Goal: Browse casually

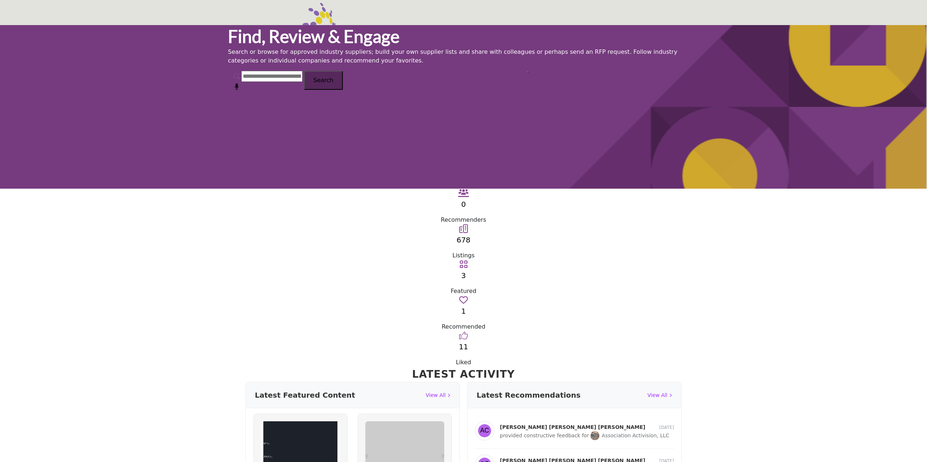
click at [82, 105] on div "Find, Review & Engage Search or browse for approved industry suppliers; build y…" at bounding box center [463, 107] width 927 height 164
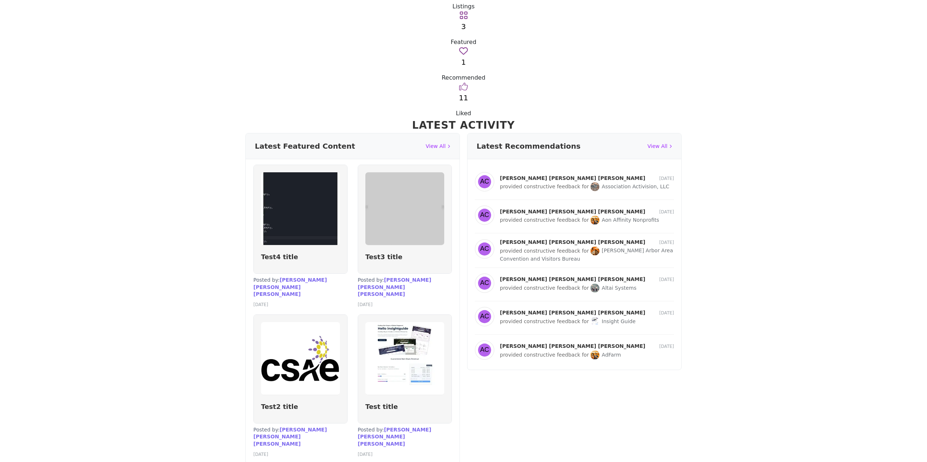
scroll to position [176, 0]
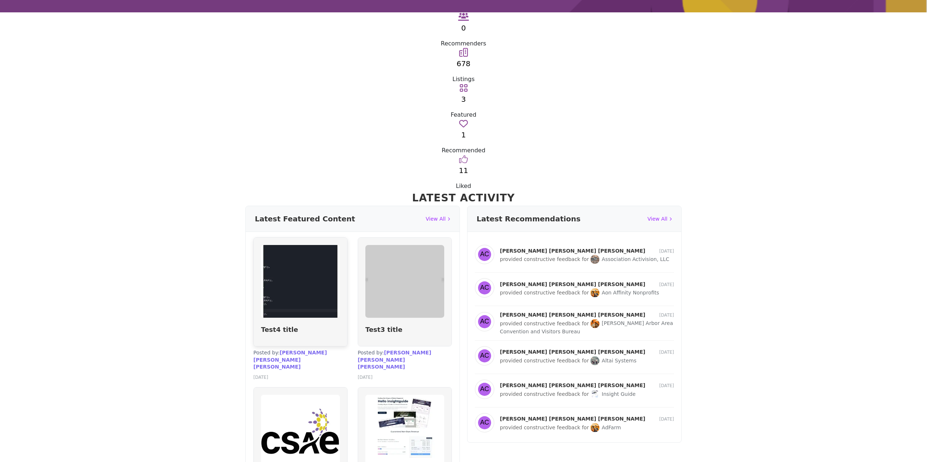
click at [323, 238] on div "Test4 title" at bounding box center [300, 292] width 93 height 108
click at [397, 325] on h4 "Test3 title" at bounding box center [404, 329] width 79 height 8
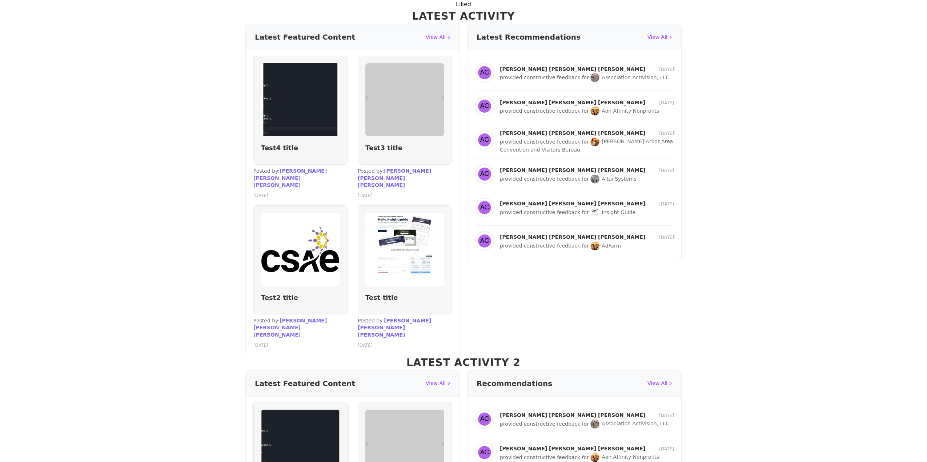
scroll to position [394, 0]
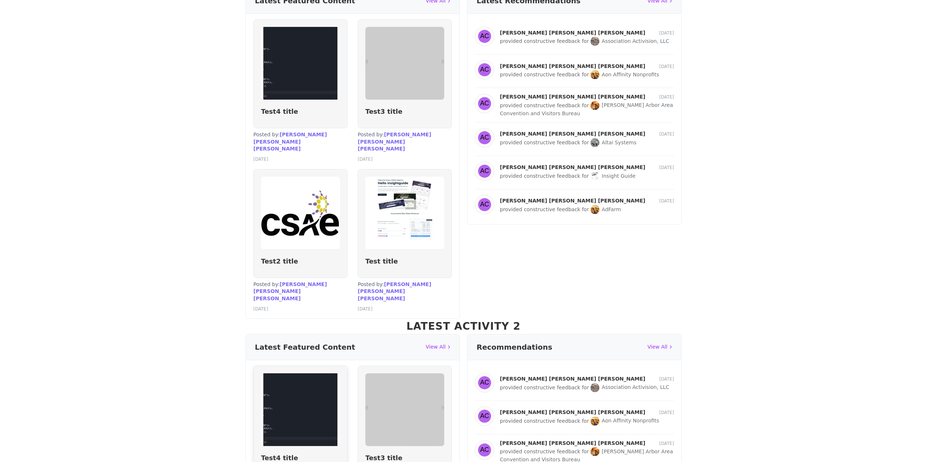
click at [330, 366] on div "Test4 title" at bounding box center [300, 420] width 93 height 108
click at [405, 366] on div "Test3 title" at bounding box center [404, 420] width 93 height 108
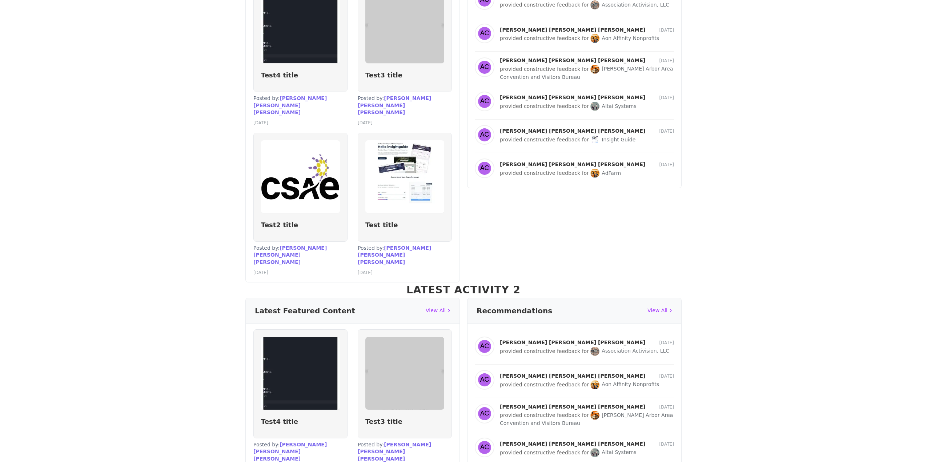
scroll to position [503, 0]
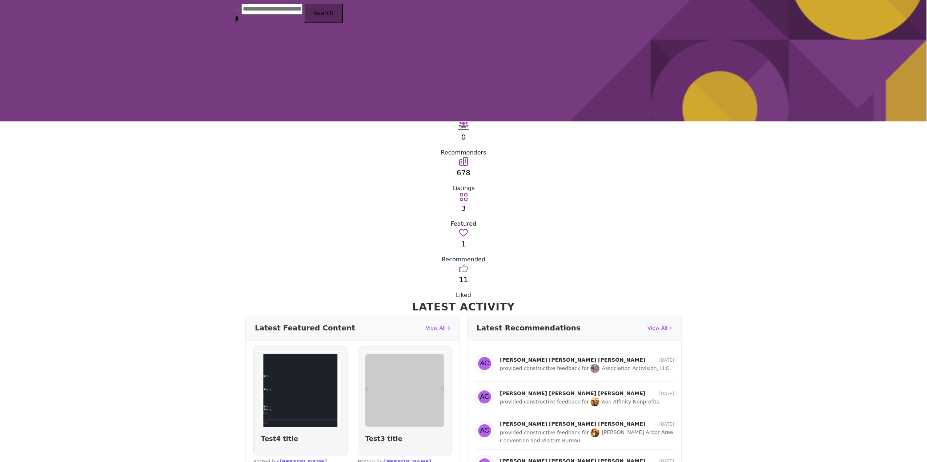
scroll to position [0, 0]
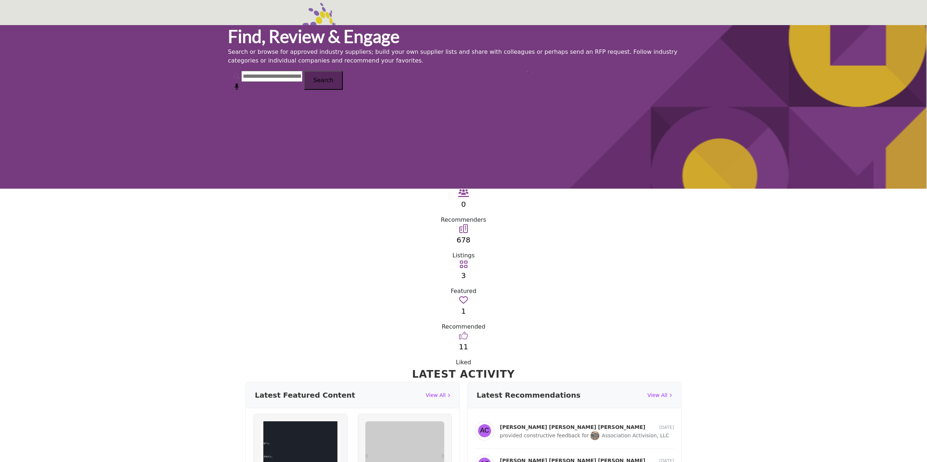
drag, startPoint x: 309, startPoint y: 343, endPoint x: 138, endPoint y: 277, distance: 182.6
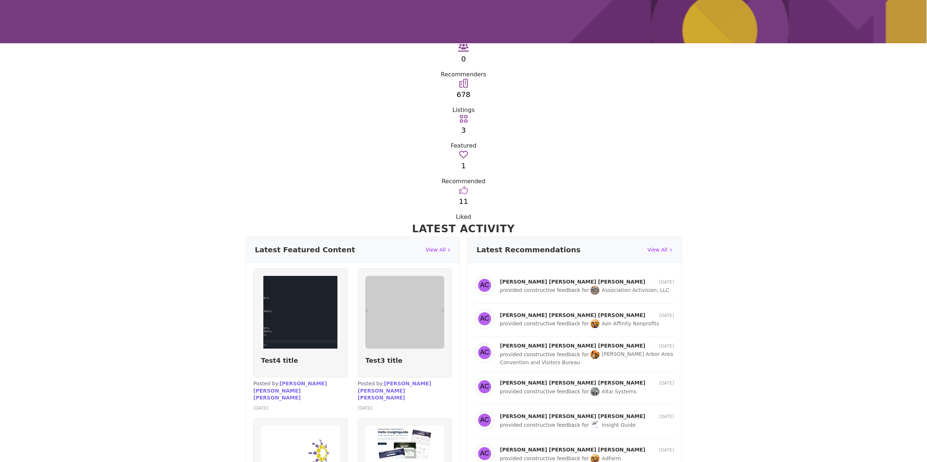
scroll to position [182, 0]
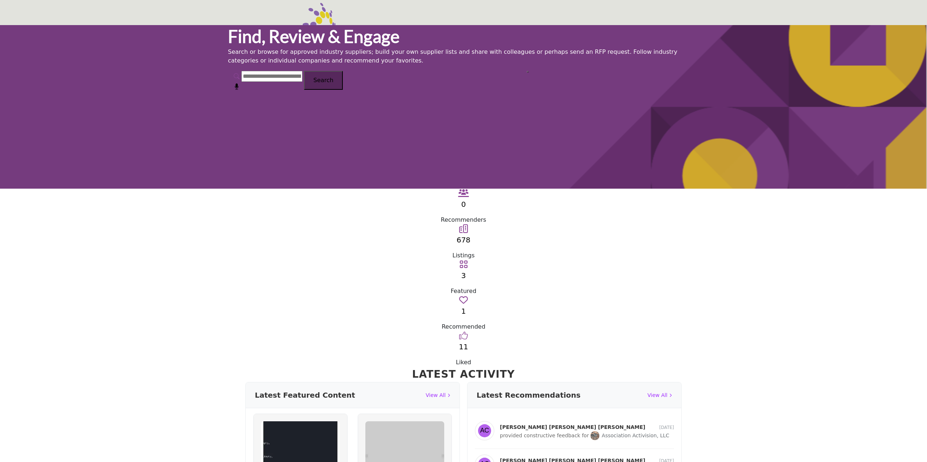
scroll to position [182, 0]
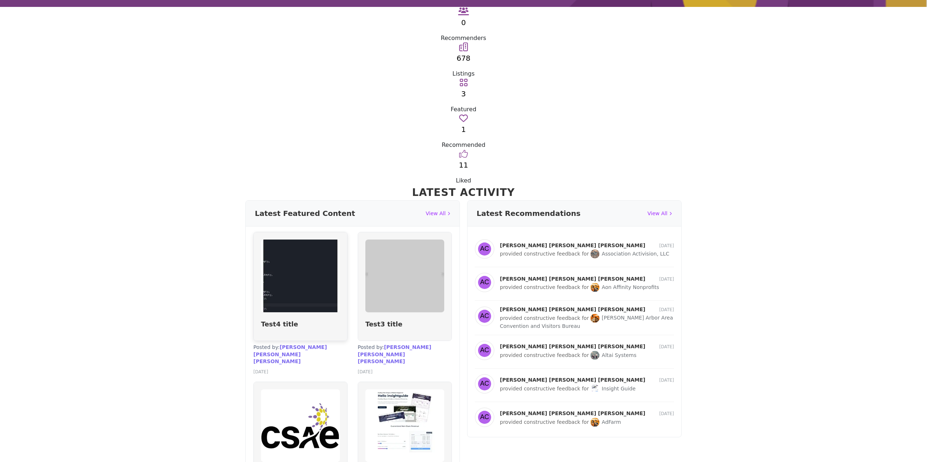
click at [304, 320] on h4 "Test4 title" at bounding box center [300, 324] width 79 height 8
click at [131, 185] on section "Latest Activity Latest Featured Content View All Test4 title Mauris faucibus nu…" at bounding box center [463, 358] width 927 height 346
click at [160, 185] on section "Latest Activity Latest Featured Content View All Test4 title Mauris faucibus nu…" at bounding box center [463, 358] width 927 height 346
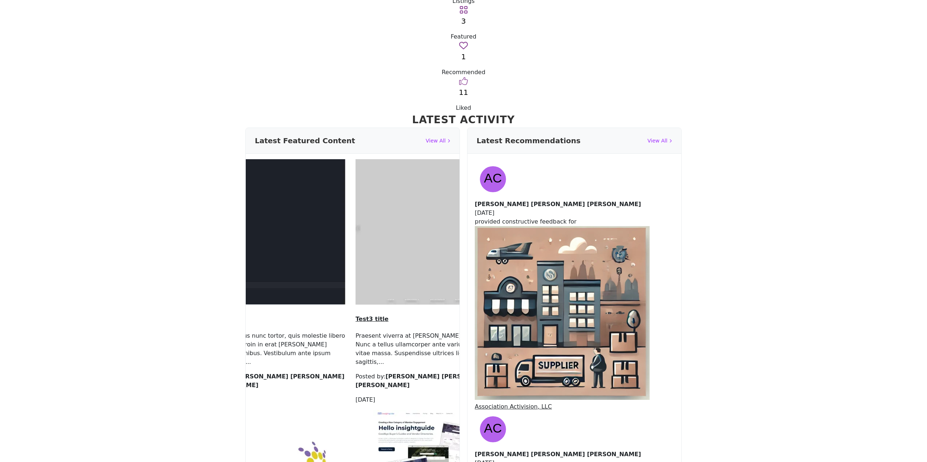
scroll to position [182, 0]
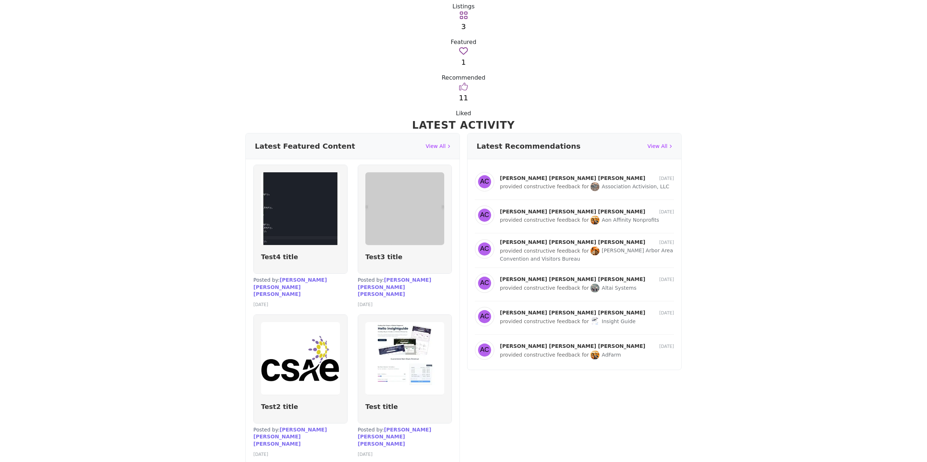
scroll to position [140, 0]
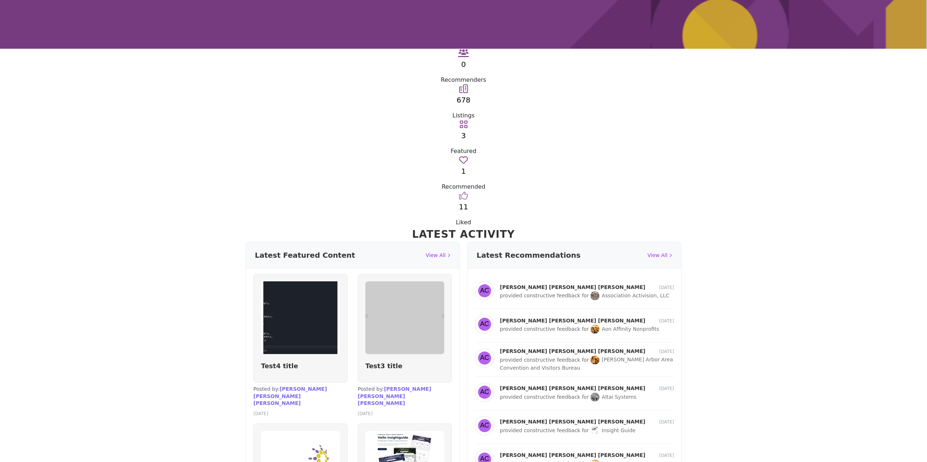
click at [138, 227] on section "Latest Activity Latest Featured Content View All Test4 title Mauris faucibus nu…" at bounding box center [463, 400] width 927 height 346
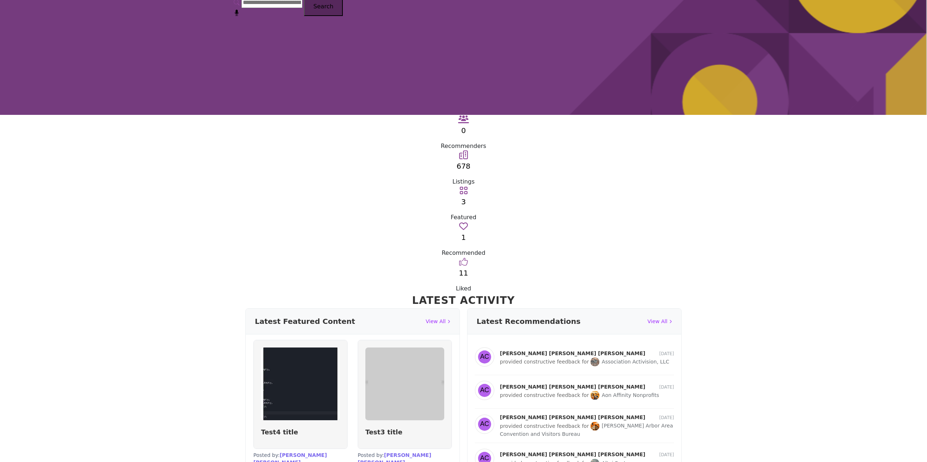
scroll to position [389, 0]
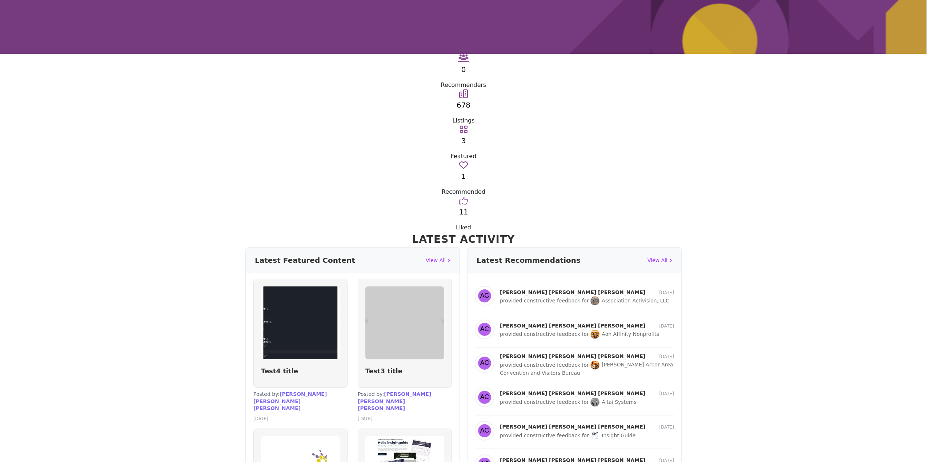
scroll to position [98, 0]
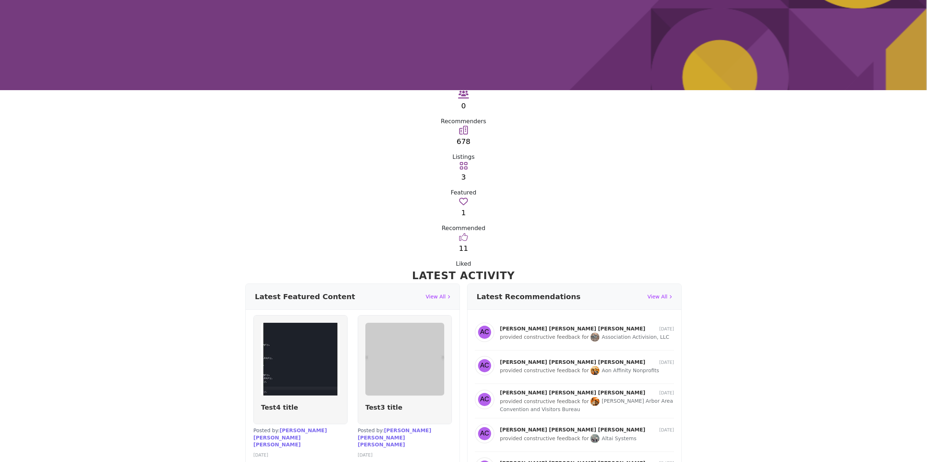
click at [158, 90] on div "0 Recommenders 678" at bounding box center [463, 179] width 927 height 178
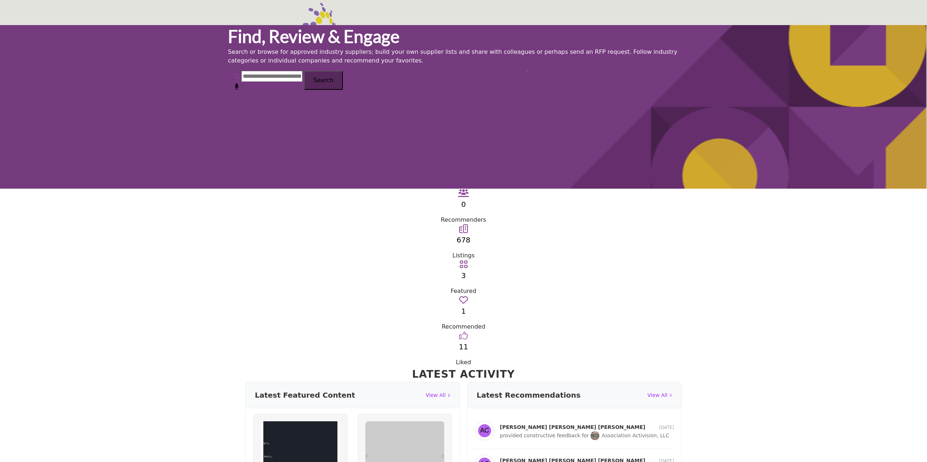
scroll to position [98, 0]
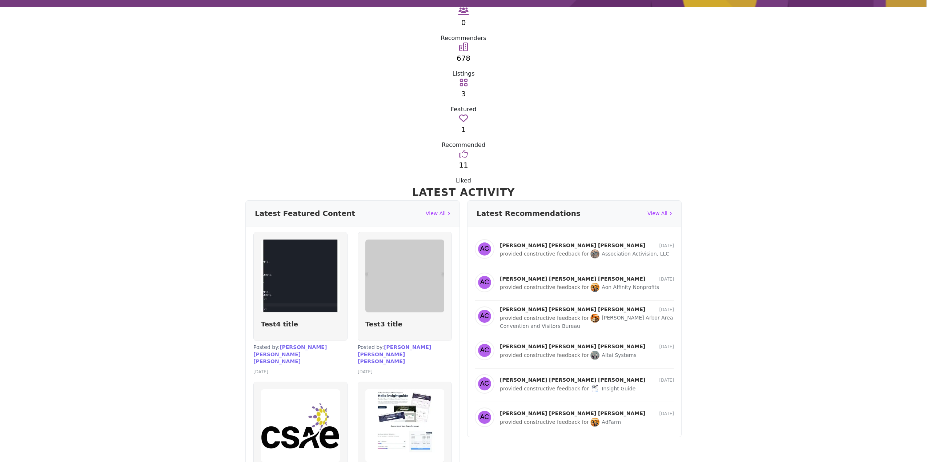
scroll to position [400, 0]
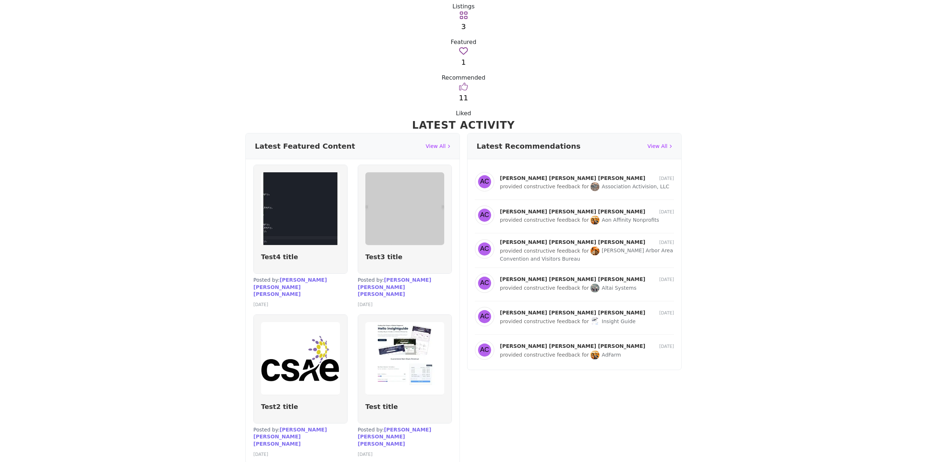
scroll to position [31, 0]
